Goal: Task Accomplishment & Management: Complete application form

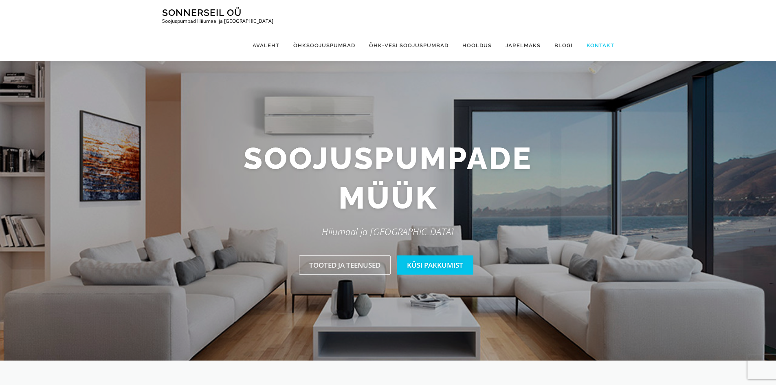
click at [603, 30] on link "Kontakt" at bounding box center [597, 45] width 35 height 31
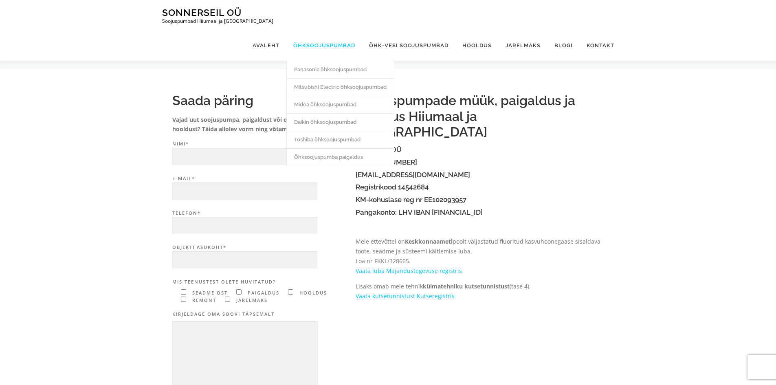
click at [318, 30] on link "Õhksoojuspumbad" at bounding box center [325, 45] width 76 height 31
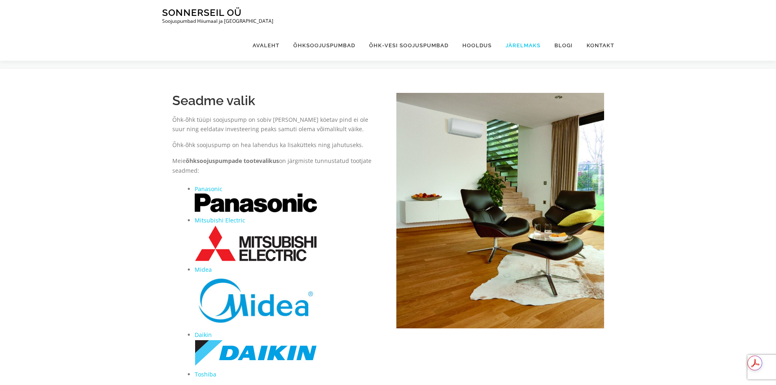
click at [527, 30] on link "Järelmaks" at bounding box center [523, 45] width 49 height 31
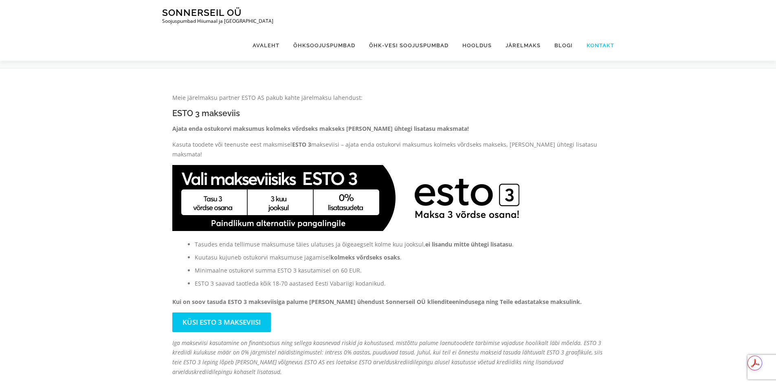
click at [593, 30] on link "Kontakt" at bounding box center [597, 45] width 35 height 31
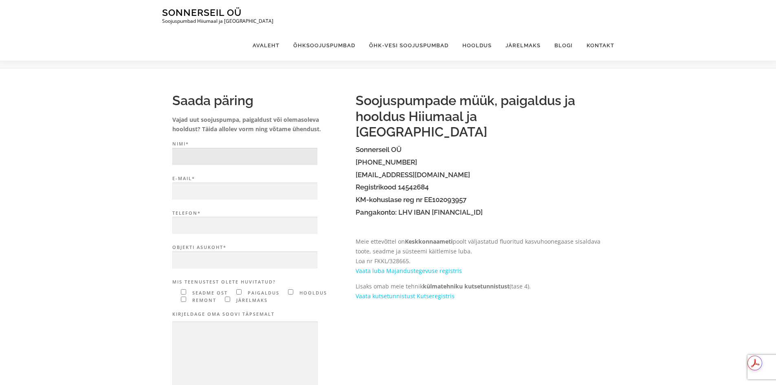
click at [233, 157] on input "Nimi*" at bounding box center [244, 157] width 145 height 18
type input "[PERSON_NAME]"
type input "[EMAIL_ADDRESS][DOMAIN_NAME]"
type input "56263870"
click at [213, 256] on input "Objekti asukoht*" at bounding box center [244, 260] width 145 height 18
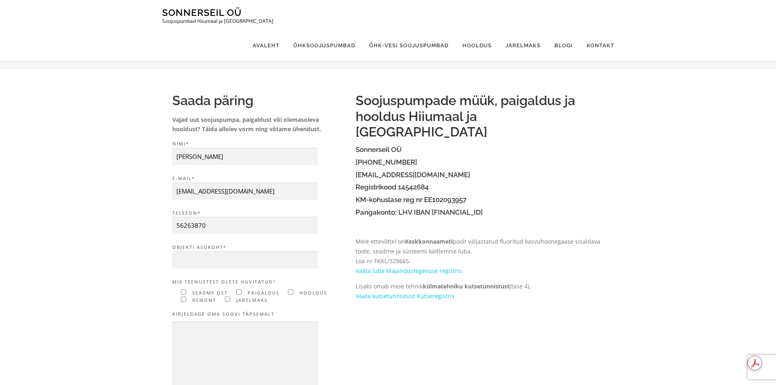
click at [225, 269] on p "Objekti asukoht*" at bounding box center [259, 258] width 175 height 29
click at [232, 258] on input "Objekti asukoht*" at bounding box center [244, 260] width 145 height 18
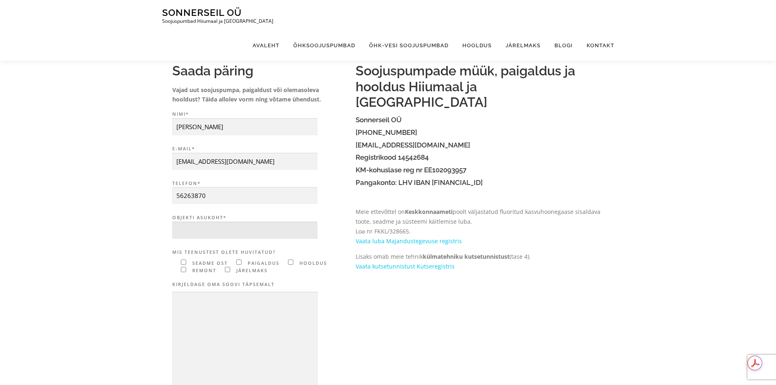
scroll to position [82, 0]
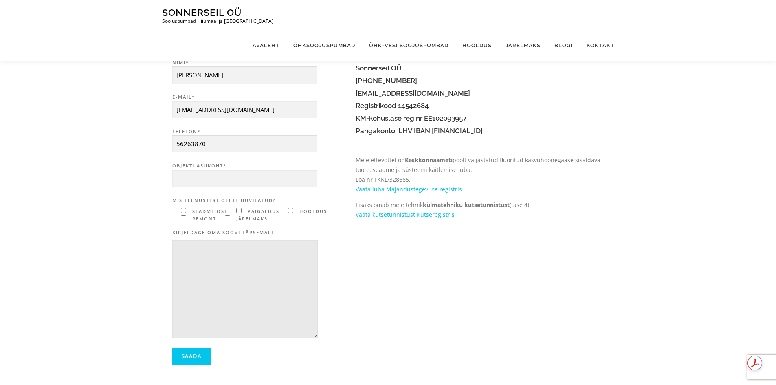
click at [218, 247] on textarea "Contact form" at bounding box center [245, 289] width 146 height 98
paste textarea "Tere! [PERSON_NAME] on lasta paigaldada õhksoojuspump 1 korrusega eramajja, ide…"
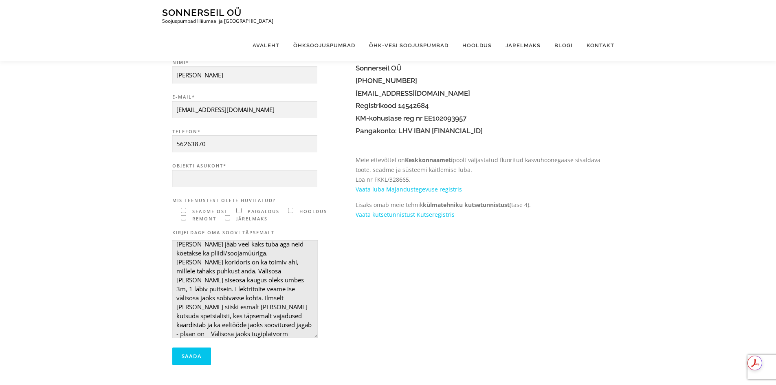
scroll to position [58, 0]
click at [231, 326] on textarea "Tere! [PERSON_NAME] on lasta paigaldada õhksoojuspump 1 korrusega eramajja, ide…" at bounding box center [245, 289] width 146 height 98
type textarea "Tere! [PERSON_NAME] on lasta paigaldada õhksoojuspump 1 korrusega eramajja, ide…"
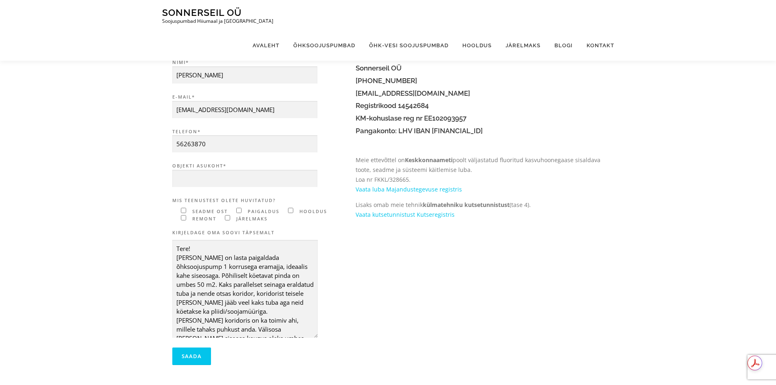
click at [183, 213] on p "Mis teenustest olete huvitatud? seadme ost paigaldus hooldus remont järelmaks" at bounding box center [259, 210] width 175 height 26
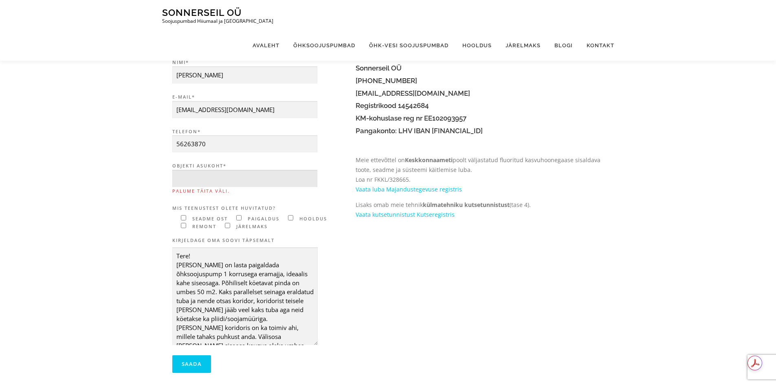
click at [232, 181] on input "Objekti asukoht* Palume täita väli." at bounding box center [244, 179] width 145 height 18
click at [202, 183] on input "Objekti asukoht* Palume täita väli." at bounding box center [244, 179] width 145 height 18
paste input "[GEOGRAPHIC_DATA], [GEOGRAPHIC_DATA], [GEOGRAPHIC_DATA], [GEOGRAPHIC_DATA]"
click at [176, 179] on input "[GEOGRAPHIC_DATA], [GEOGRAPHIC_DATA], [GEOGRAPHIC_DATA], [GEOGRAPHIC_DATA]" at bounding box center [244, 179] width 145 height 18
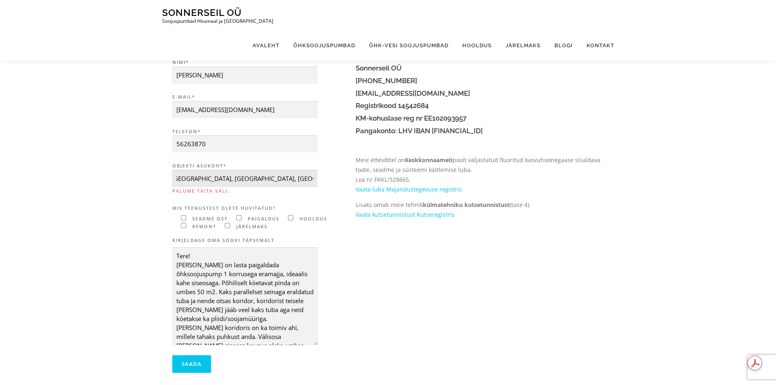
scroll to position [0, 0]
type input "[GEOGRAPHIC_DATA], [GEOGRAPHIC_DATA], [GEOGRAPHIC_DATA], [GEOGRAPHIC_DATA]"
click at [184, 217] on span "seadme ost paigaldus hooldus remont järelmaks" at bounding box center [249, 223] width 155 height 14
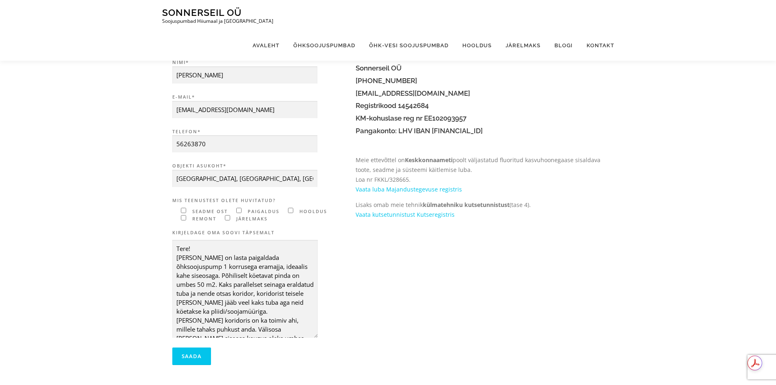
click at [183, 210] on input"] "Contact form" at bounding box center [183, 210] width 5 height 5
checkbox input"] "true"
click at [236, 210] on input"] "Contact form" at bounding box center [238, 210] width 5 height 5
checkbox input"] "true"
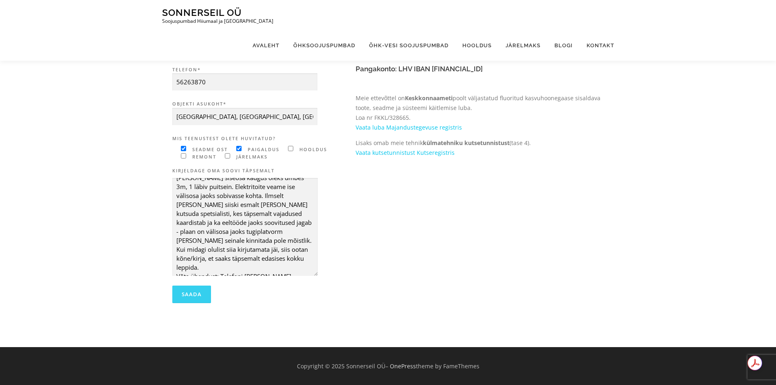
scroll to position [144, 0]
click at [190, 293] on input "Saada" at bounding box center [191, 294] width 39 height 18
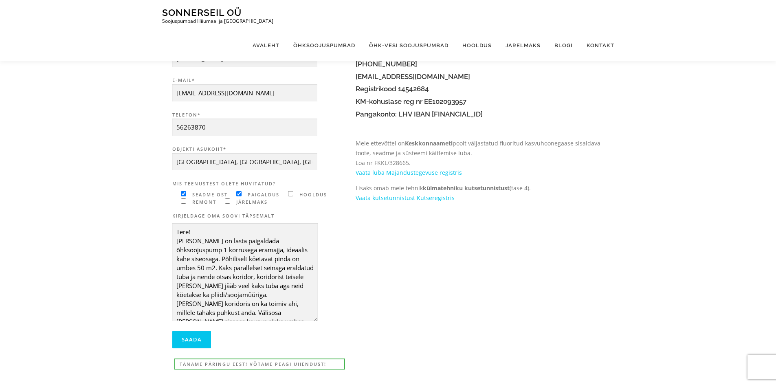
scroll to position [0, 0]
